Goal: Transaction & Acquisition: Purchase product/service

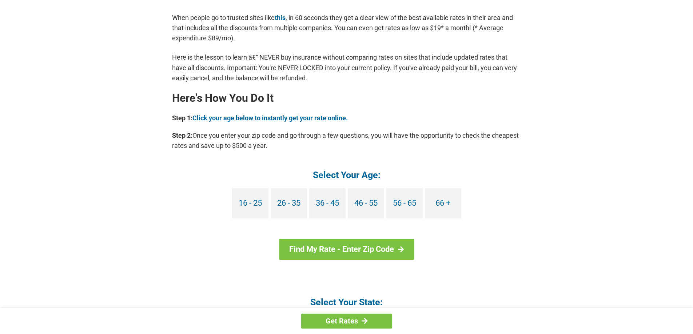
scroll to position [582, 0]
click at [443, 202] on link "66 +" at bounding box center [443, 203] width 36 height 30
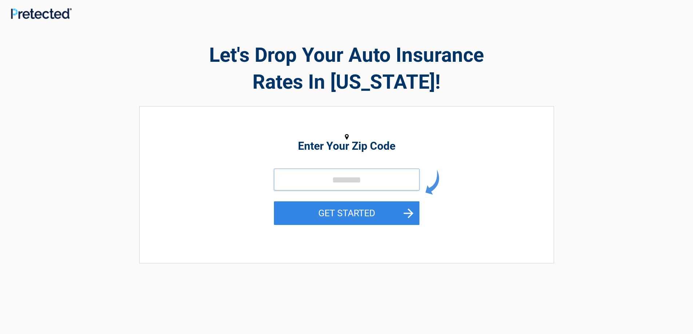
click at [285, 181] on input "tel" at bounding box center [346, 180] width 145 height 22
drag, startPoint x: 298, startPoint y: 180, endPoint x: 317, endPoint y: 180, distance: 18.5
click at [300, 180] on input "tel" at bounding box center [346, 180] width 145 height 22
click at [350, 184] on input "tel" at bounding box center [346, 180] width 145 height 22
click at [352, 180] on input "tel" at bounding box center [346, 180] width 145 height 22
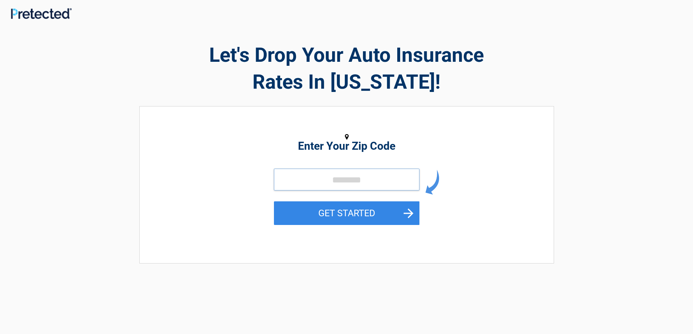
click at [355, 182] on input "tel" at bounding box center [346, 180] width 145 height 22
type input "*****"
click at [354, 209] on button "GET STARTED" at bounding box center [346, 213] width 145 height 24
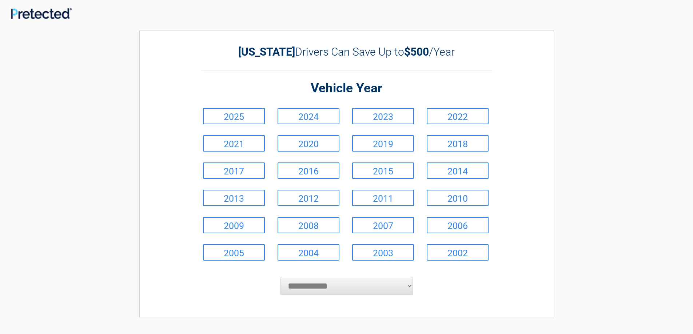
click at [351, 289] on select "**********" at bounding box center [346, 286] width 132 height 18
